Goal: Information Seeking & Learning: Learn about a topic

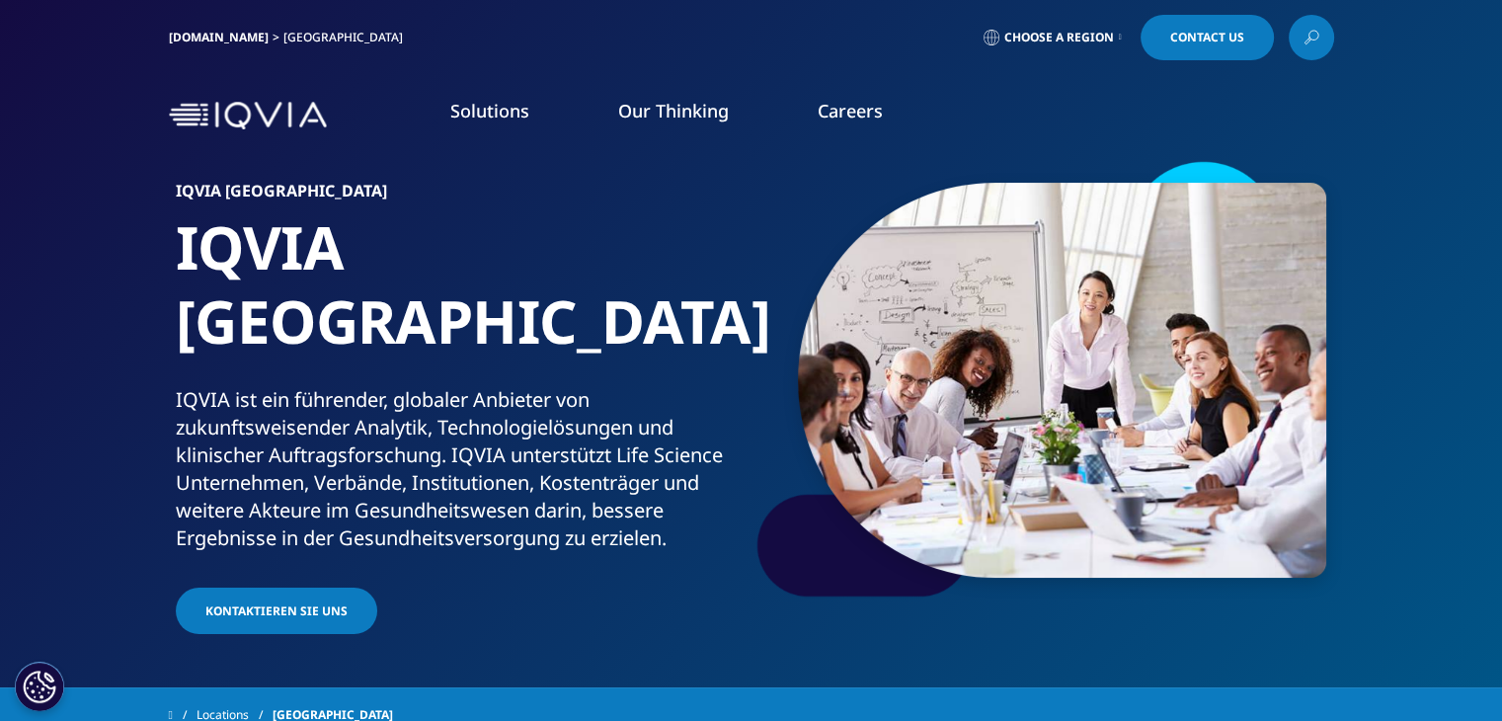
click at [877, 110] on link "Careers" at bounding box center [850, 111] width 65 height 24
click at [96, 317] on link "WEITERE INFORMATIONEN" at bounding box center [205, 316] width 351 height 17
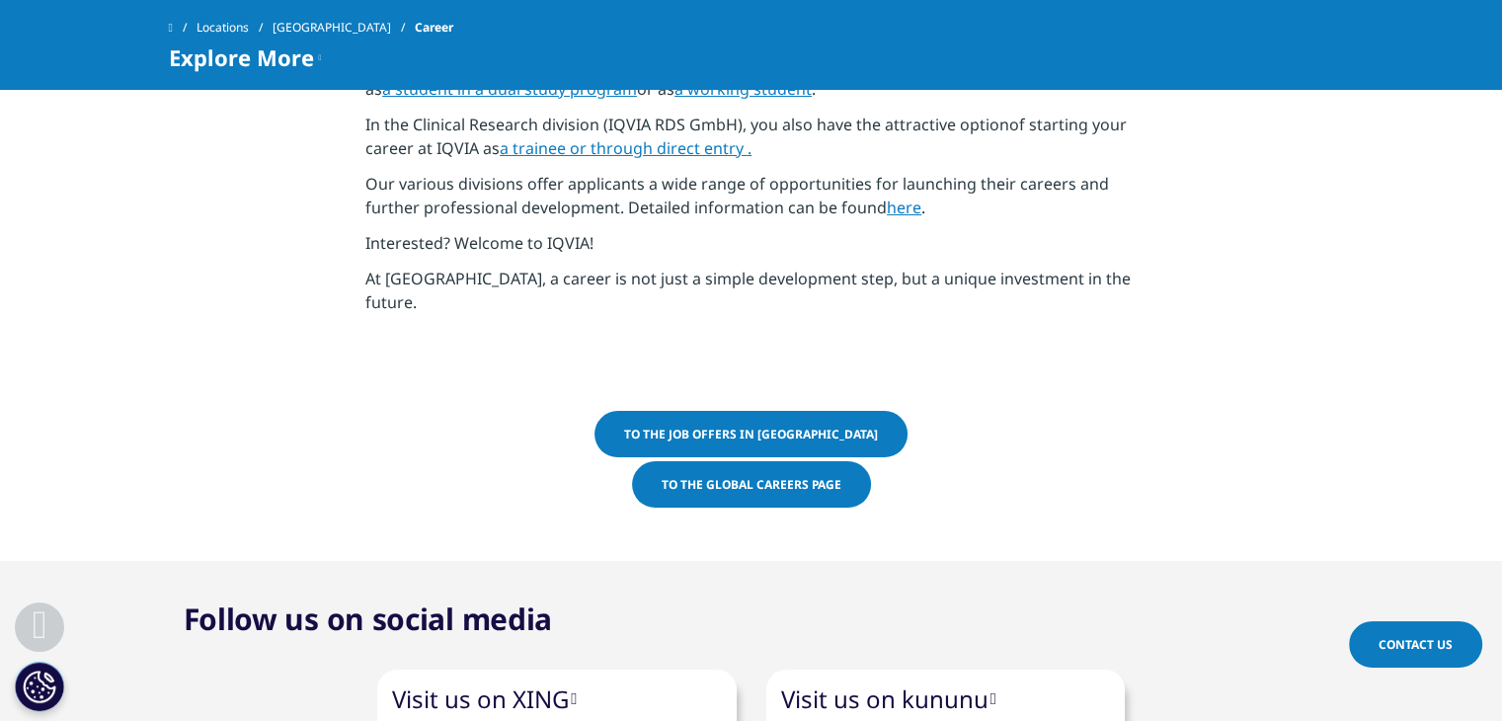
scroll to position [1185, 0]
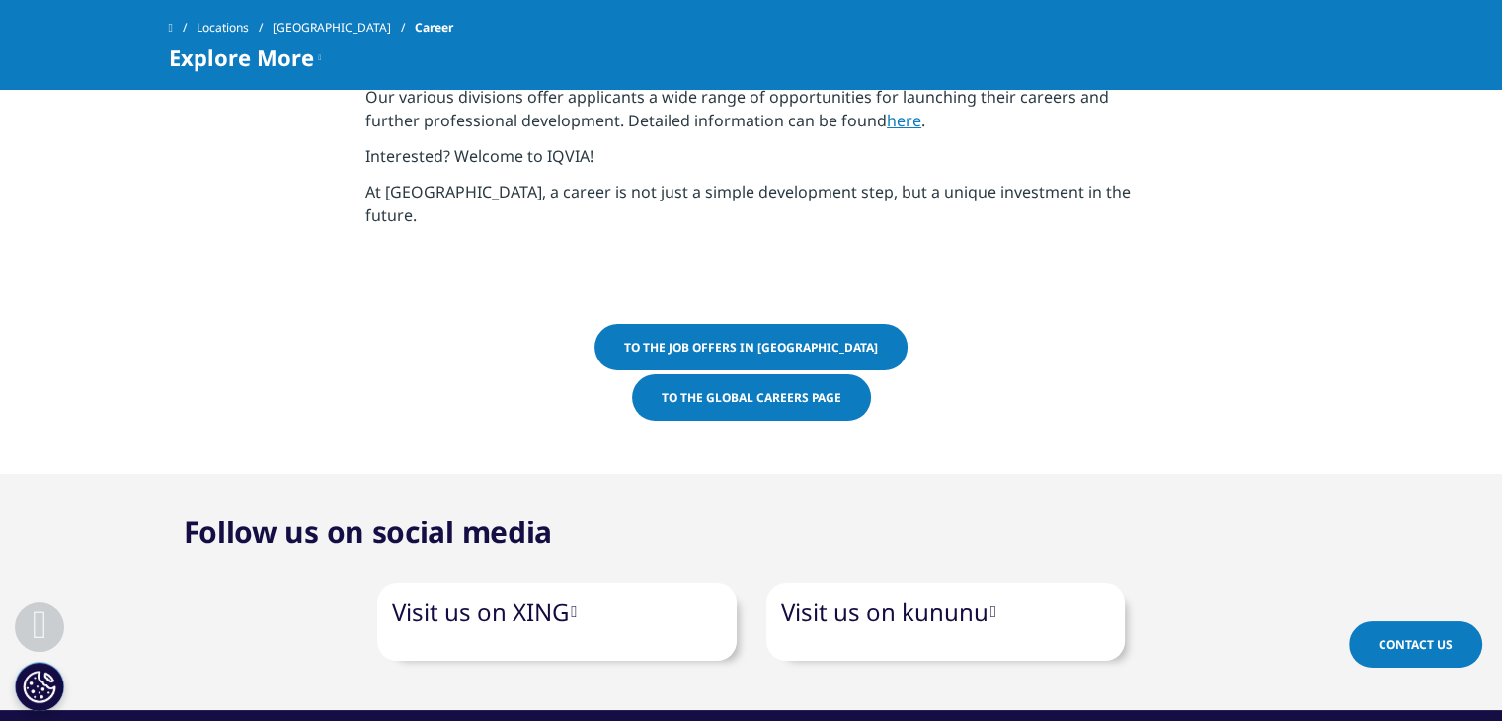
click at [804, 332] on link "To the job offers in Germany" at bounding box center [751, 347] width 313 height 46
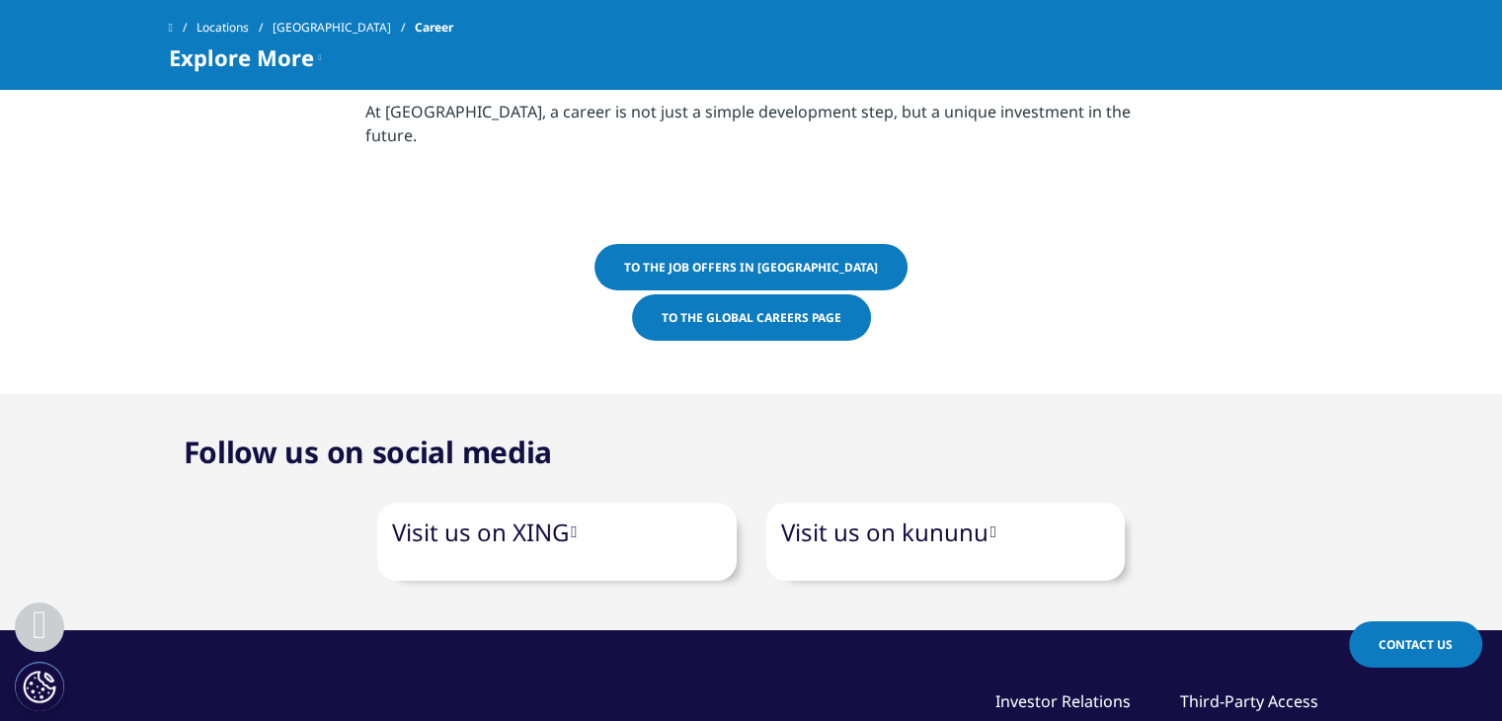
scroll to position [1086, 0]
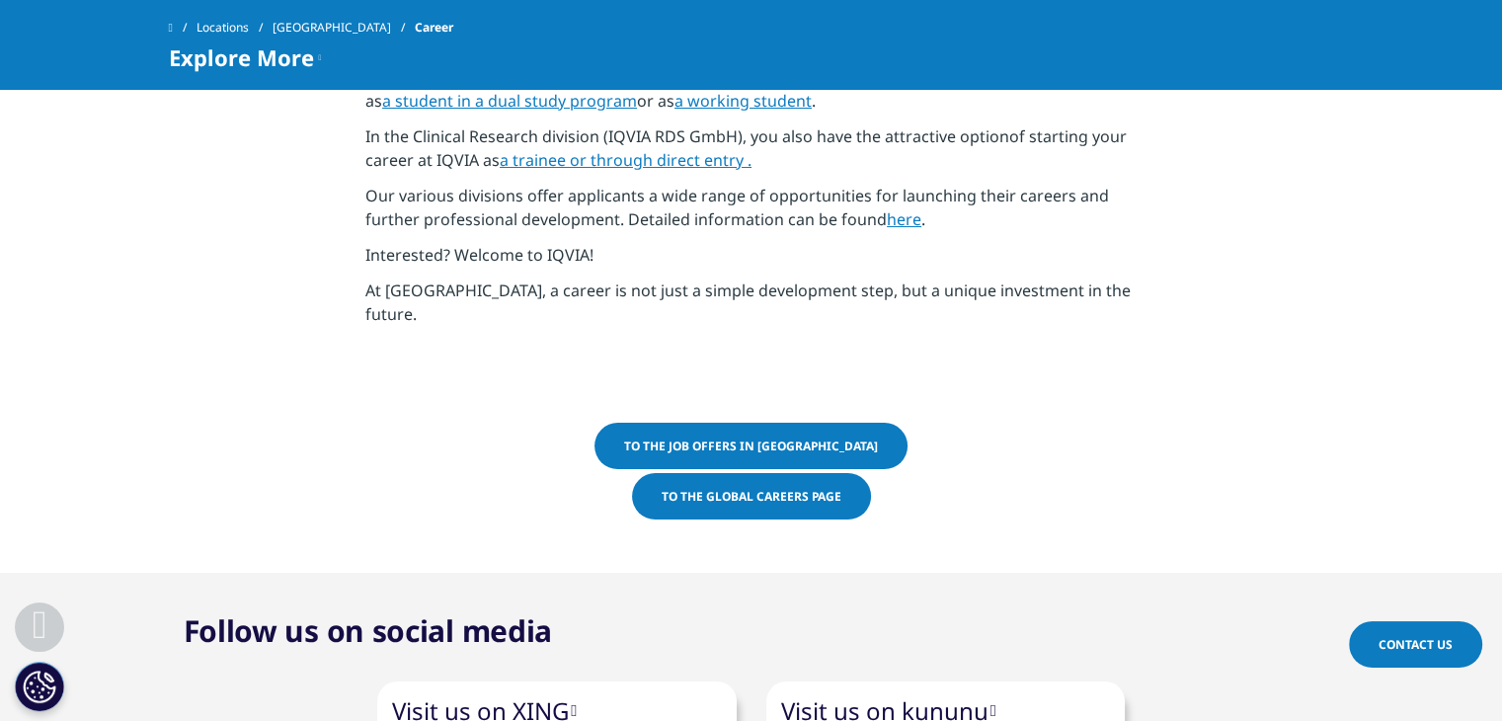
click at [761, 438] on font "To the job offers in Germany" at bounding box center [751, 446] width 254 height 17
